Goal: Obtain resource: Obtain resource

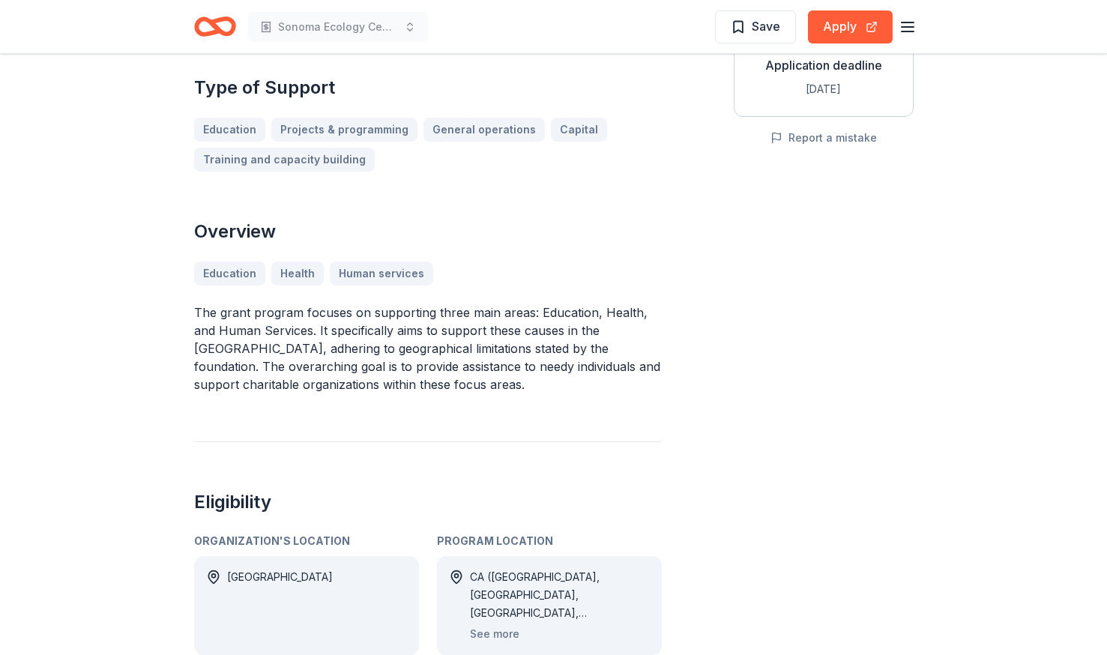
scroll to position [450, 0]
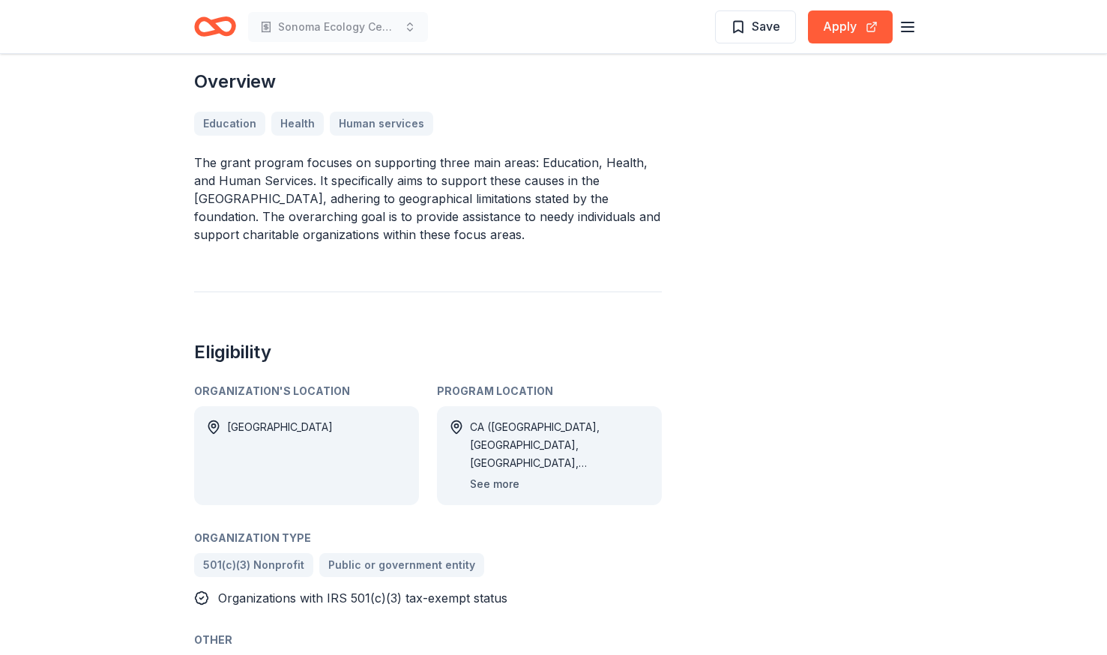
click at [500, 475] on button "See more" at bounding box center [494, 484] width 49 height 18
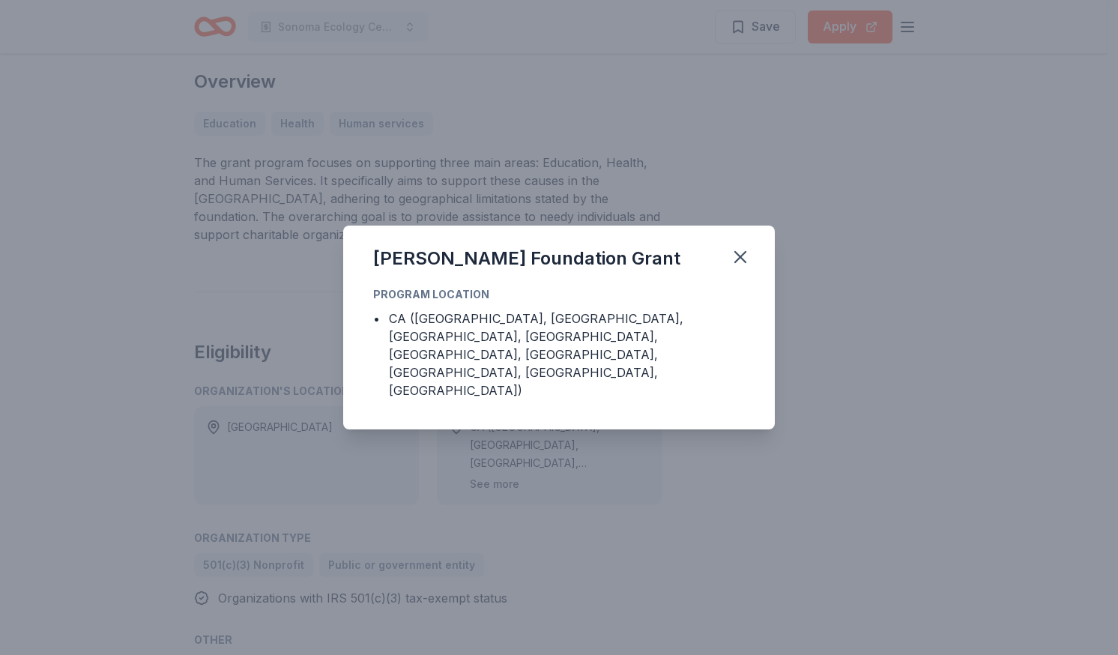
click at [496, 445] on div "Cohn Foundation Grant Program Location • CA (Alameda County, Contra Costa Count…" at bounding box center [559, 327] width 1118 height 655
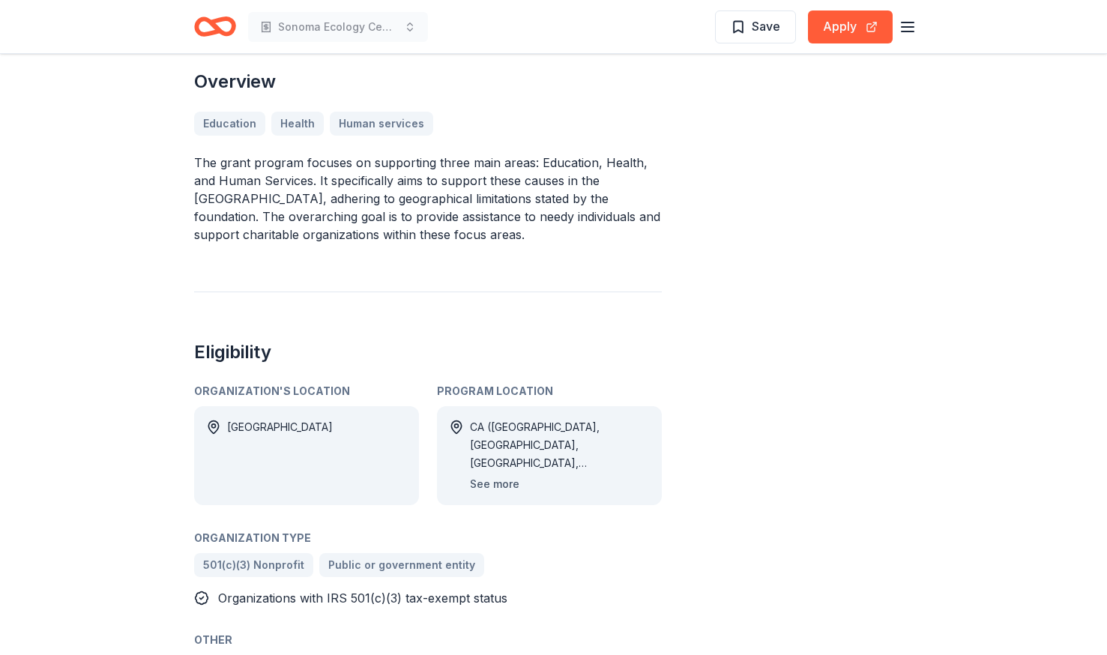
click at [501, 475] on button "See more" at bounding box center [494, 484] width 49 height 18
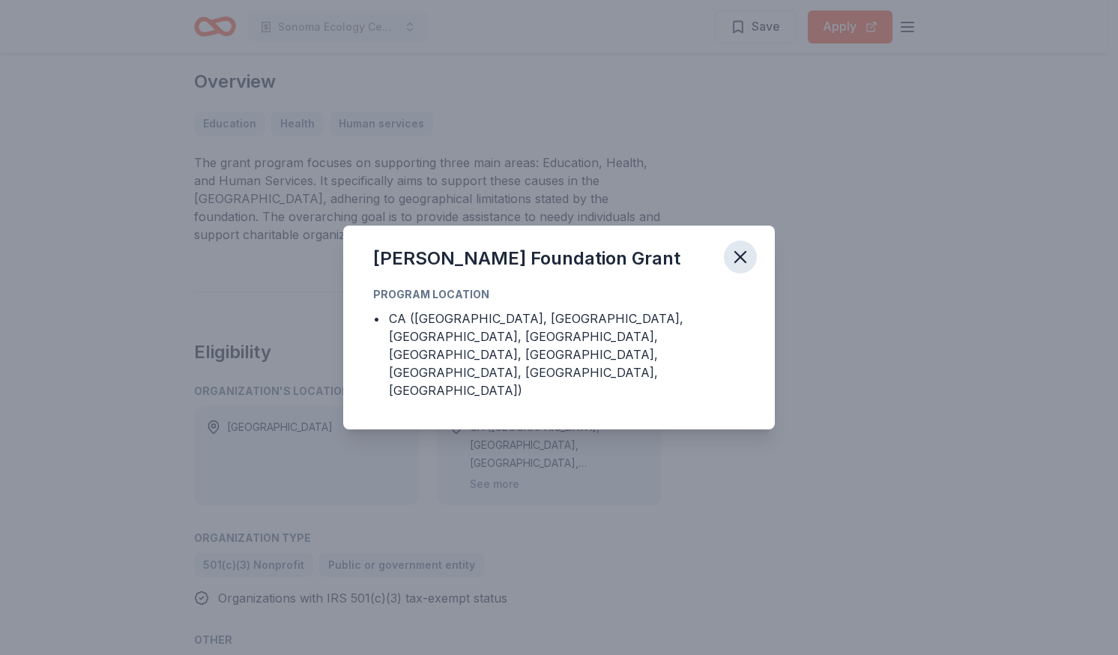
click at [740, 267] on icon "button" at bounding box center [740, 257] width 21 height 21
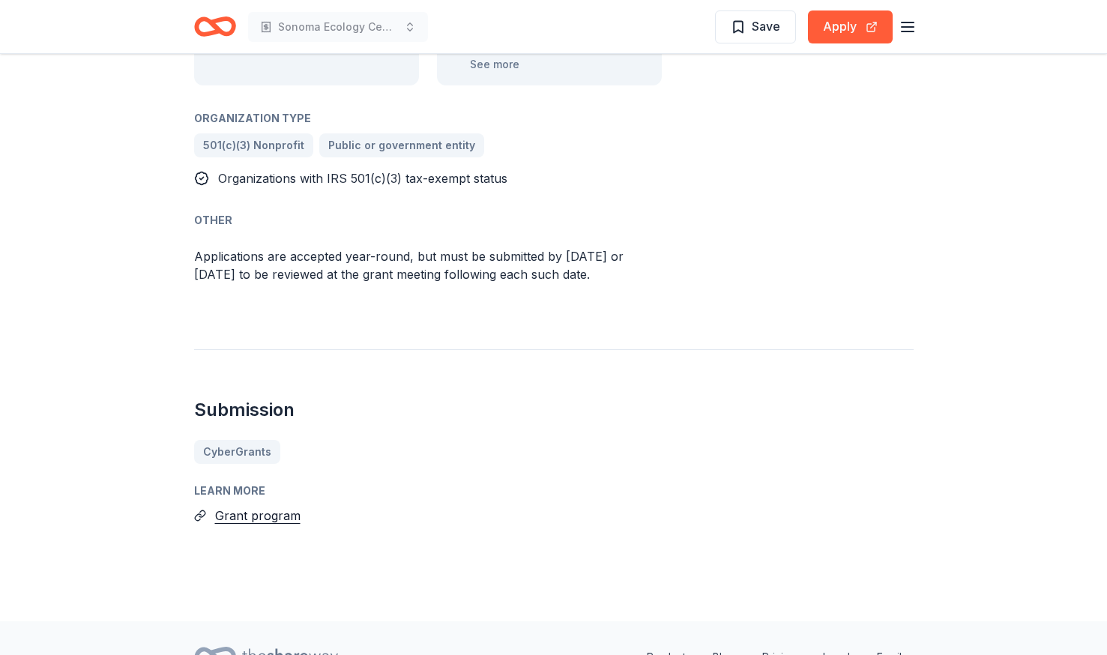
scroll to position [899, 0]
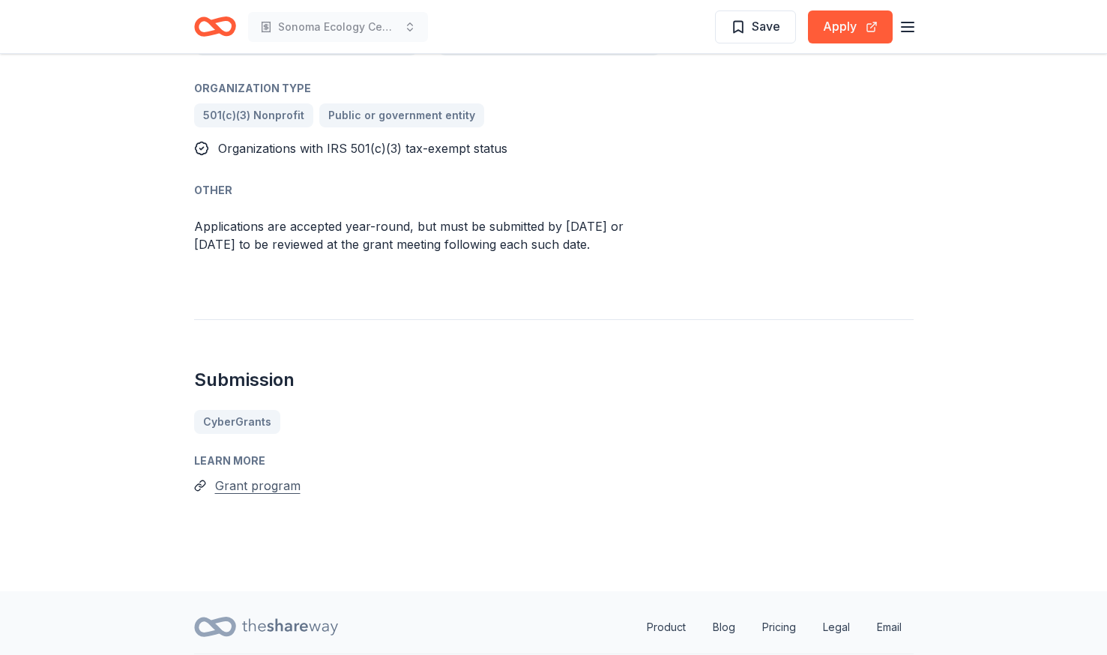
click at [267, 476] on button "Grant program" at bounding box center [257, 485] width 85 height 19
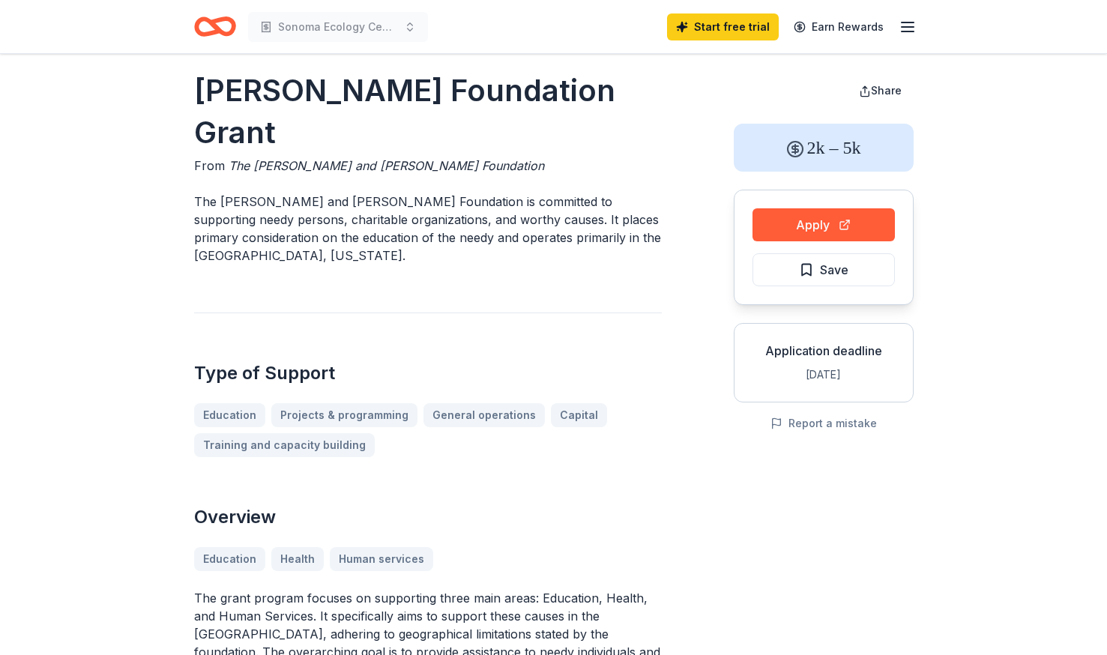
scroll to position [13, 0]
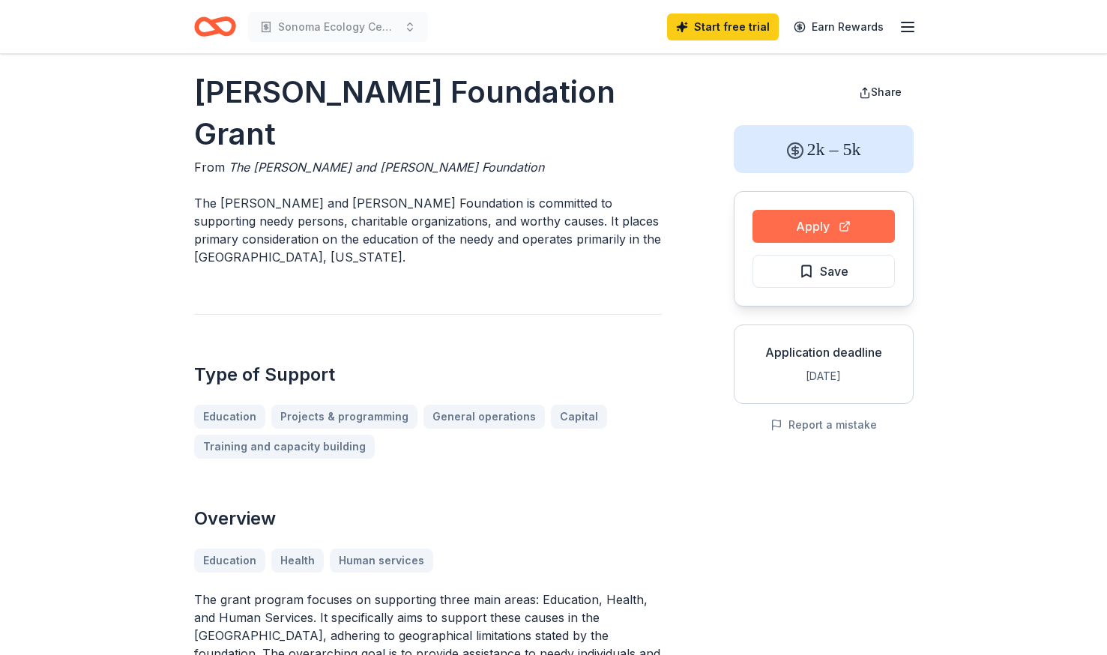
click at [787, 229] on button "Apply" at bounding box center [823, 226] width 142 height 33
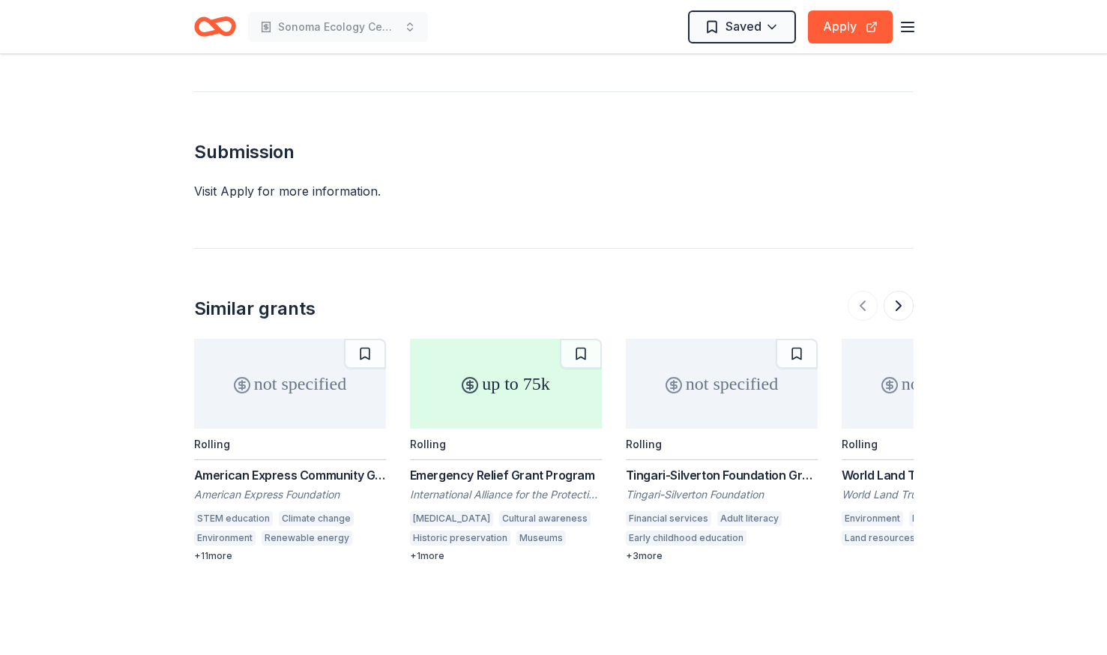
scroll to position [1937, 0]
click at [318, 466] on div "American Express Community Giving" at bounding box center [290, 475] width 192 height 18
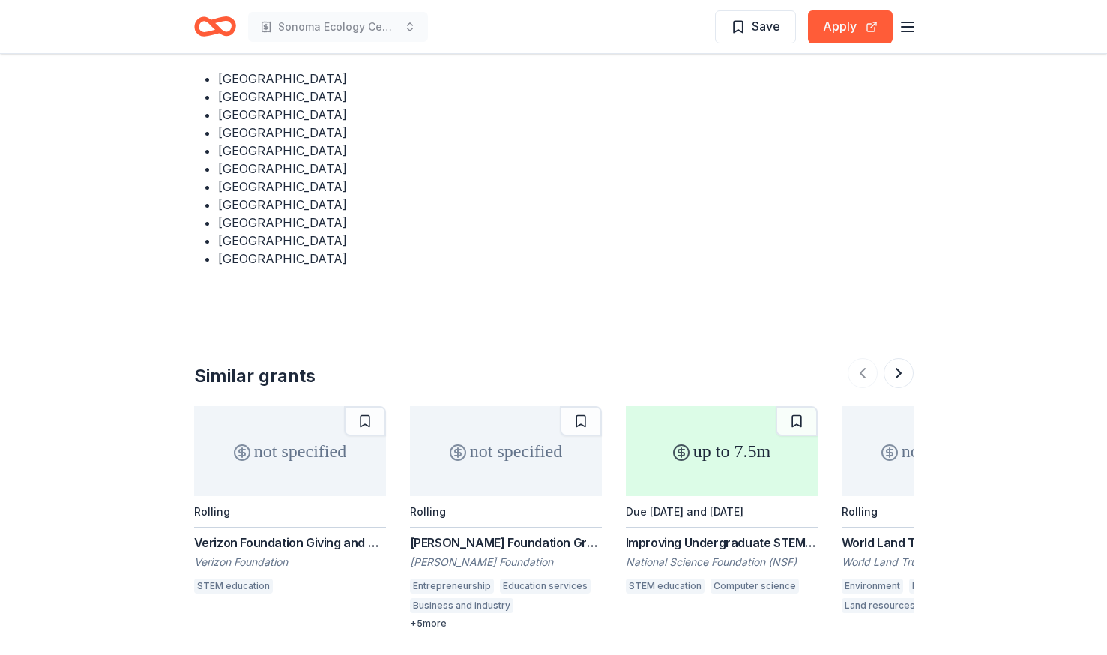
scroll to position [2609, 0]
